Goal: Use online tool/utility: Utilize a website feature to perform a specific function

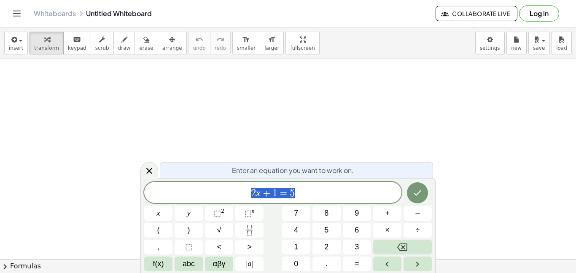
scroll to position [0, 0]
click at [417, 198] on button "Done" at bounding box center [417, 192] width 21 height 21
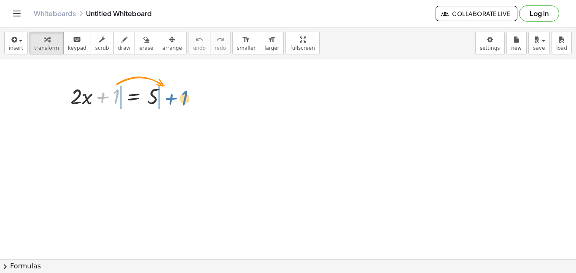
drag, startPoint x: 113, startPoint y: 93, endPoint x: 178, endPoint y: 94, distance: 65.0
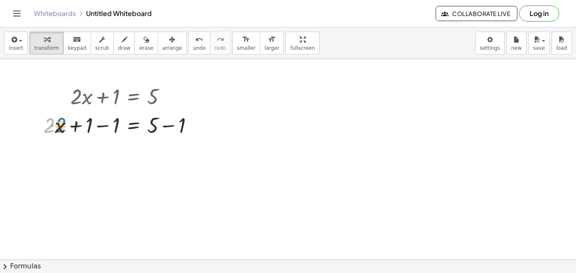
drag, startPoint x: 50, startPoint y: 128, endPoint x: 60, endPoint y: 127, distance: 10.6
click at [60, 127] on div at bounding box center [121, 124] width 165 height 29
click at [192, 127] on div at bounding box center [196, 125] width 9 height 9
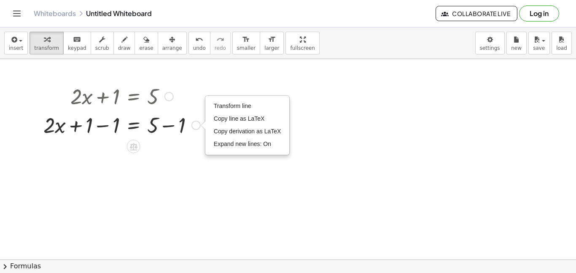
click at [192, 127] on div "Transform line Copy line as LaTeX Copy derivation as LaTeX Expand new lines: On" at bounding box center [196, 125] width 9 height 9
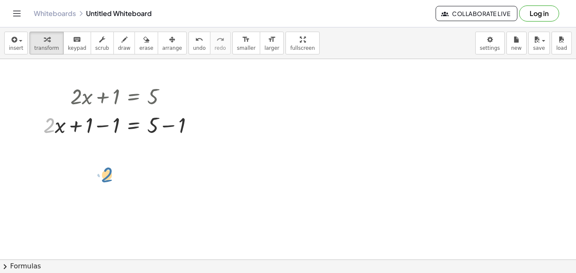
drag, startPoint x: 49, startPoint y: 133, endPoint x: 108, endPoint y: 183, distance: 76.3
click at [132, 150] on icon at bounding box center [134, 146] width 8 height 7
click at [154, 129] on div at bounding box center [121, 124] width 165 height 29
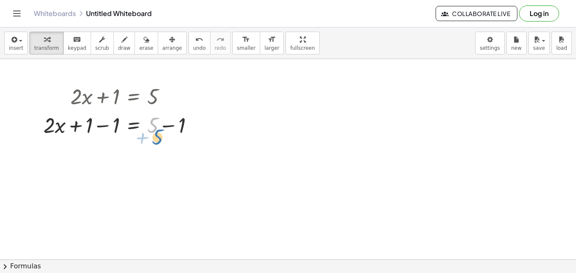
drag, startPoint x: 153, startPoint y: 128, endPoint x: 157, endPoint y: 139, distance: 12.1
click at [152, 130] on div at bounding box center [121, 124] width 165 height 29
click at [134, 151] on div at bounding box center [134, 147] width 14 height 14
click at [167, 148] on icon at bounding box center [168, 147] width 8 height 8
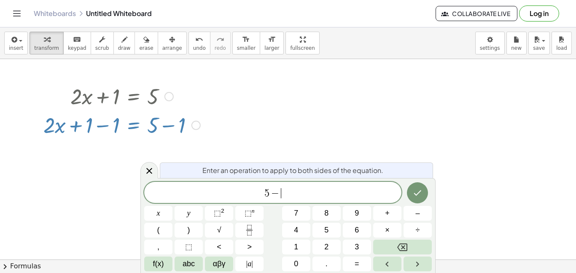
scroll to position [2, 0]
click at [423, 265] on button "Right arrow" at bounding box center [418, 264] width 28 height 15
click at [419, 188] on icon "Done" at bounding box center [418, 193] width 10 height 10
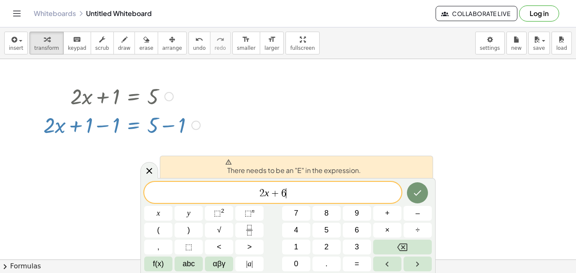
click at [295, 171] on span "There needs to be an "E" in the expression." at bounding box center [293, 167] width 136 height 17
click at [222, 168] on div "There needs to be an "E" in the expression." at bounding box center [296, 167] width 273 height 22
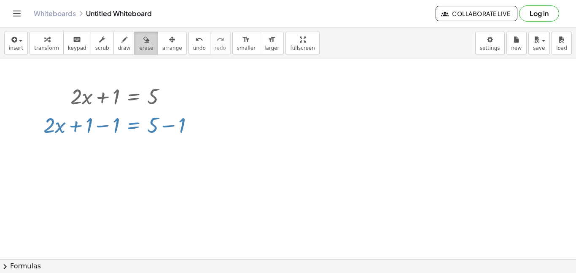
click at [139, 51] on span "erase" at bounding box center [146, 48] width 14 height 6
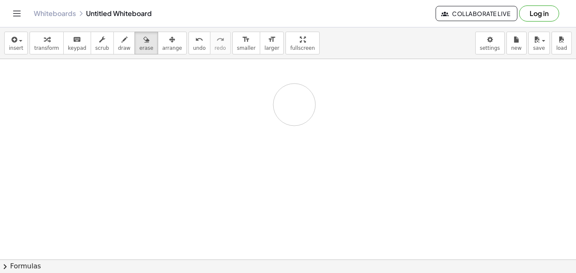
drag, startPoint x: 44, startPoint y: 119, endPoint x: 324, endPoint y: 108, distance: 280.0
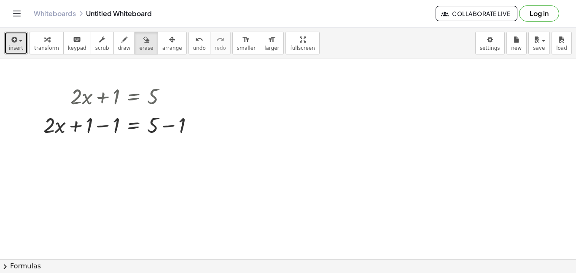
click at [14, 42] on icon "button" at bounding box center [14, 40] width 8 height 10
